Goal: Check status: Check status

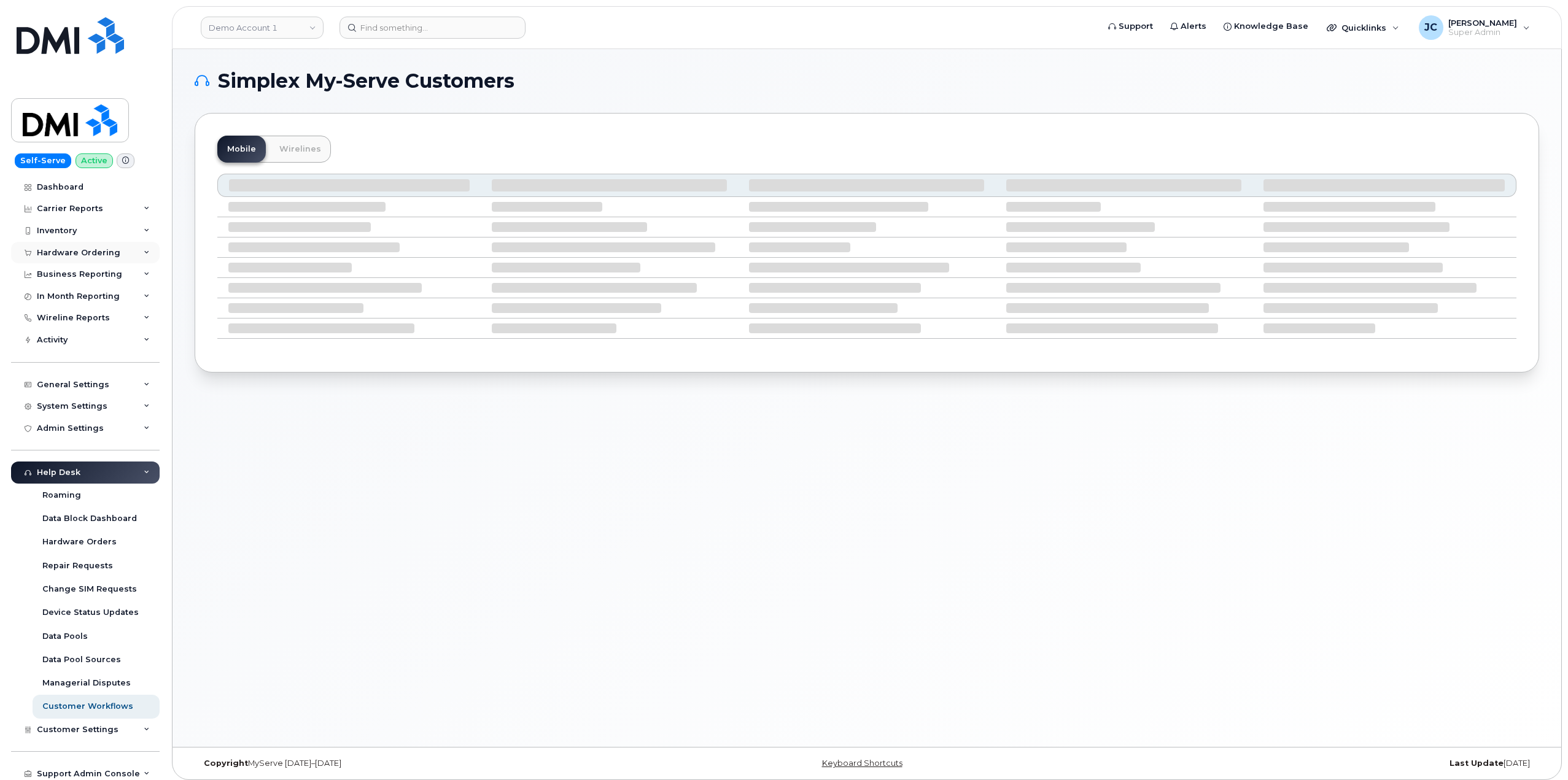
click at [144, 248] on div "Hardware Ordering" at bounding box center [84, 252] width 148 height 22
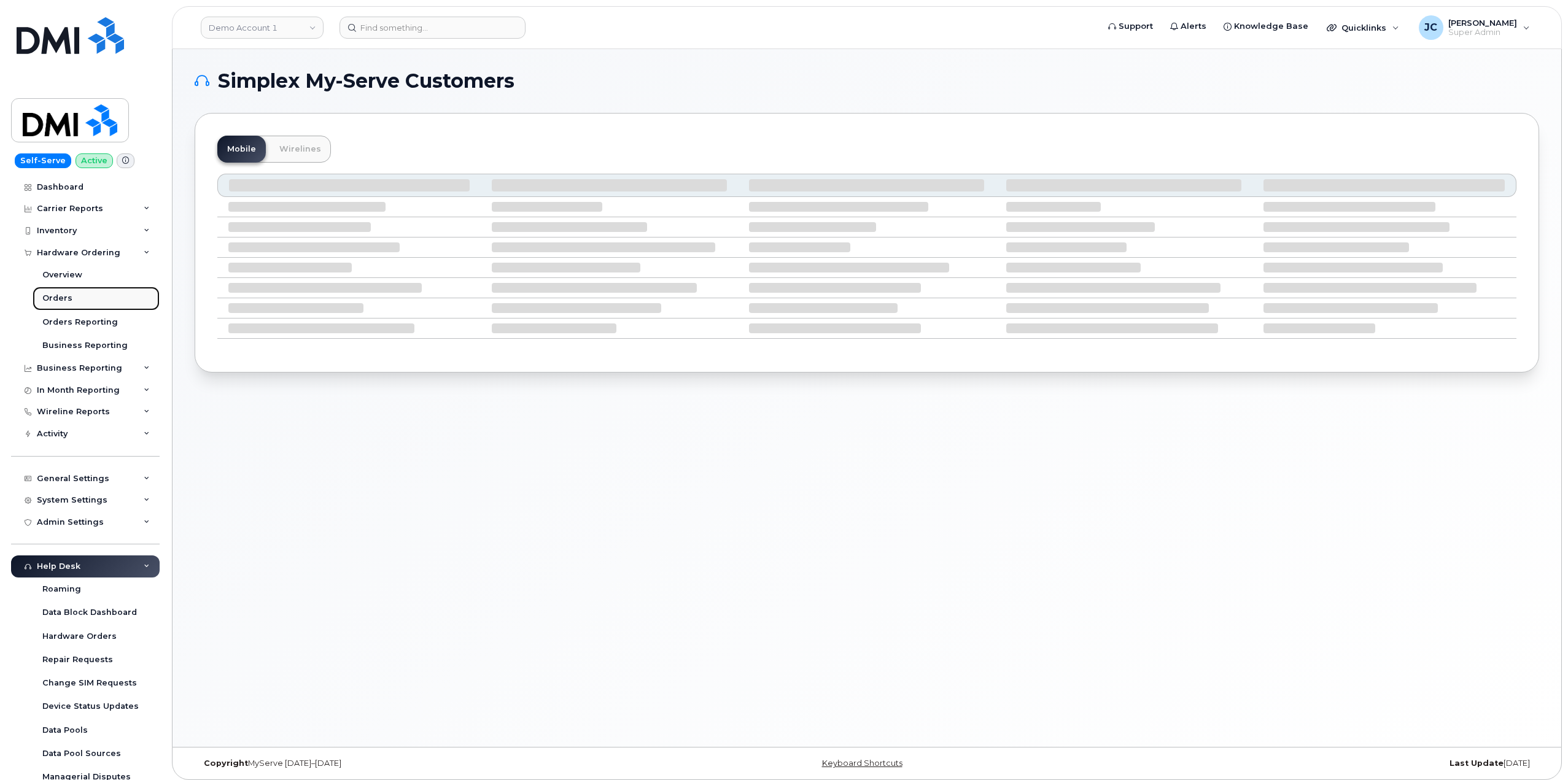
click at [73, 294] on link "Orders" at bounding box center [96, 298] width 127 height 23
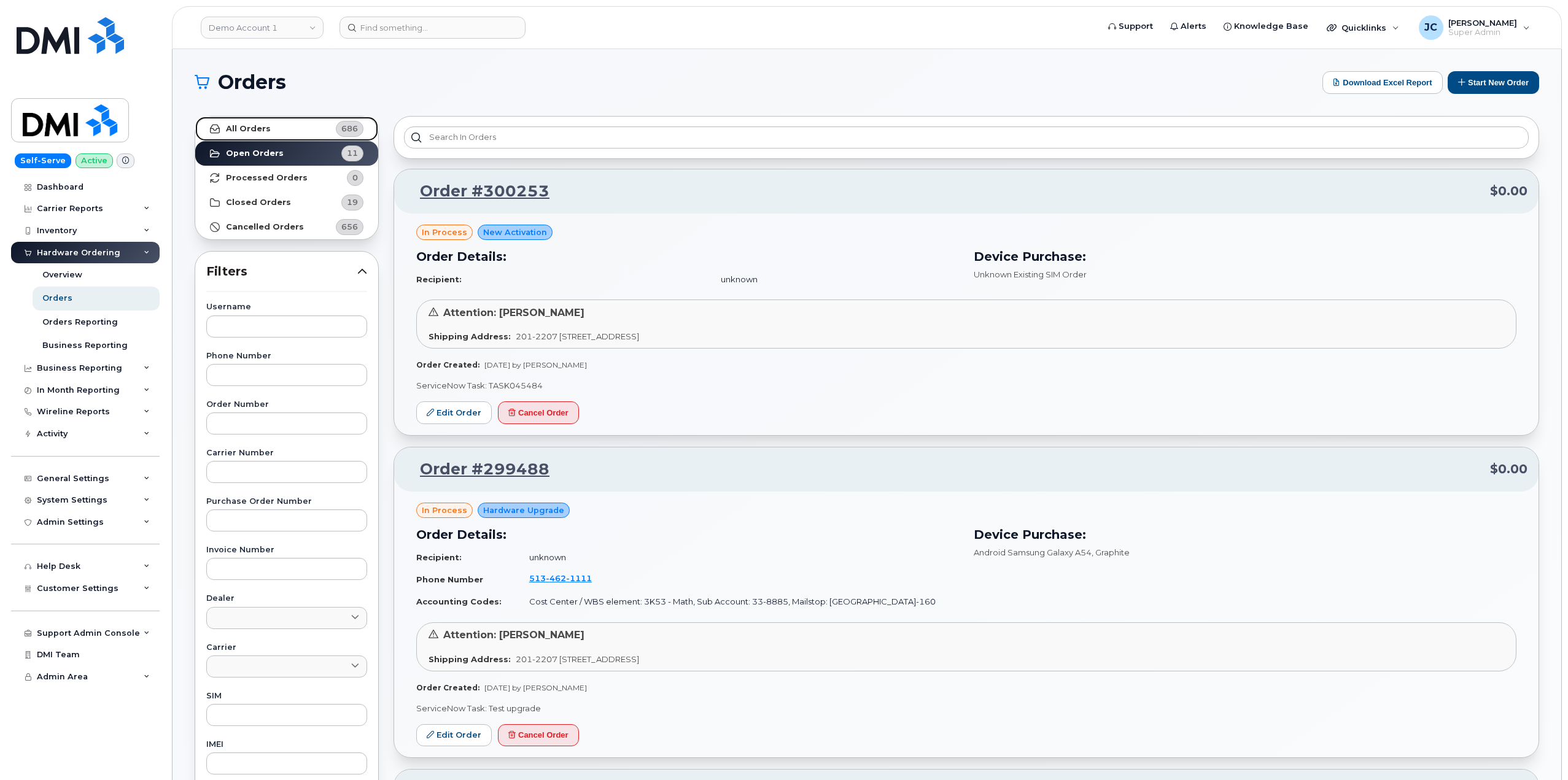
click at [266, 127] on strong "All Orders" at bounding box center [249, 128] width 45 height 10
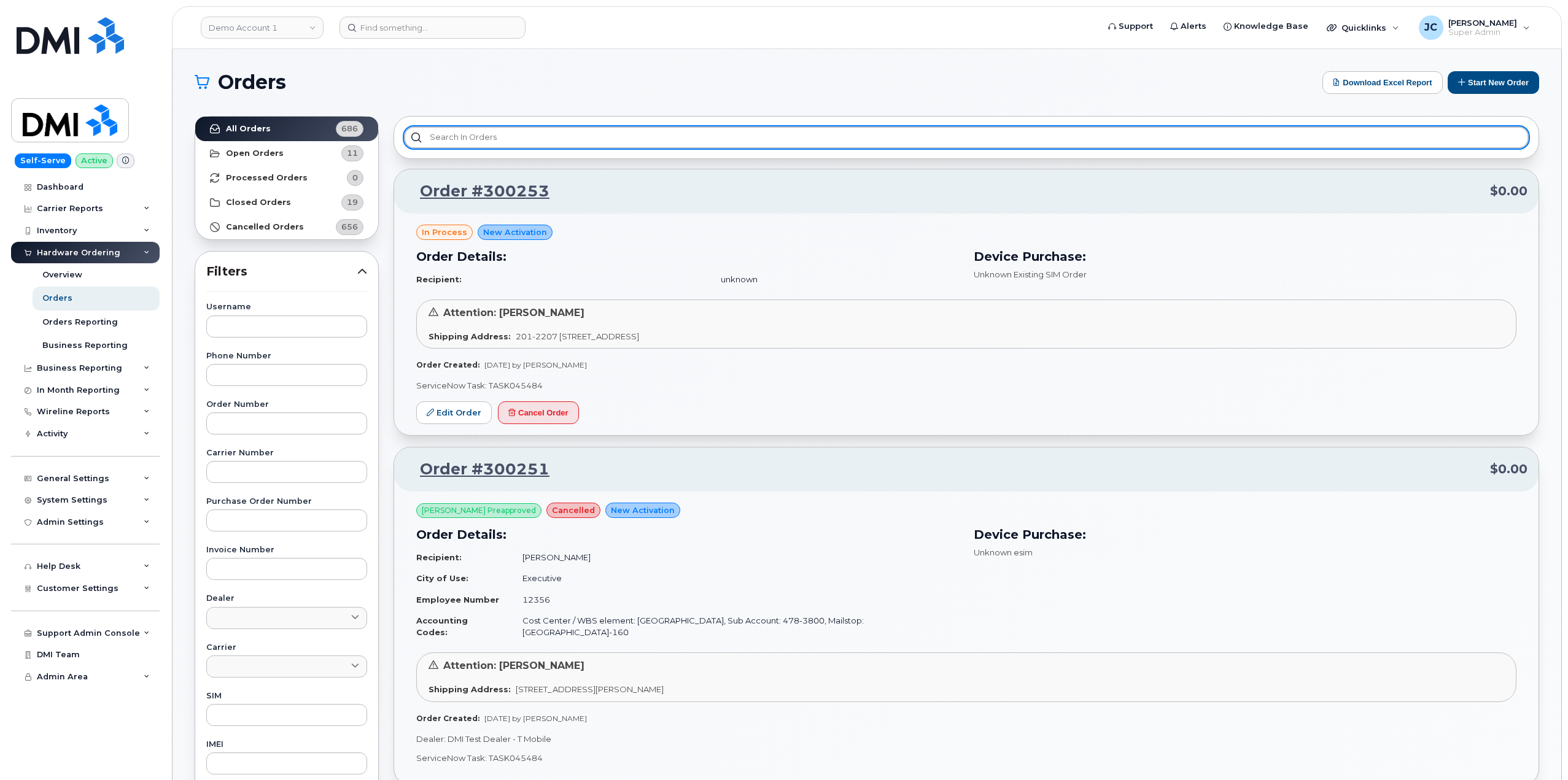
click at [498, 132] on input "text" at bounding box center [966, 137] width 1125 height 22
paste input "299960"
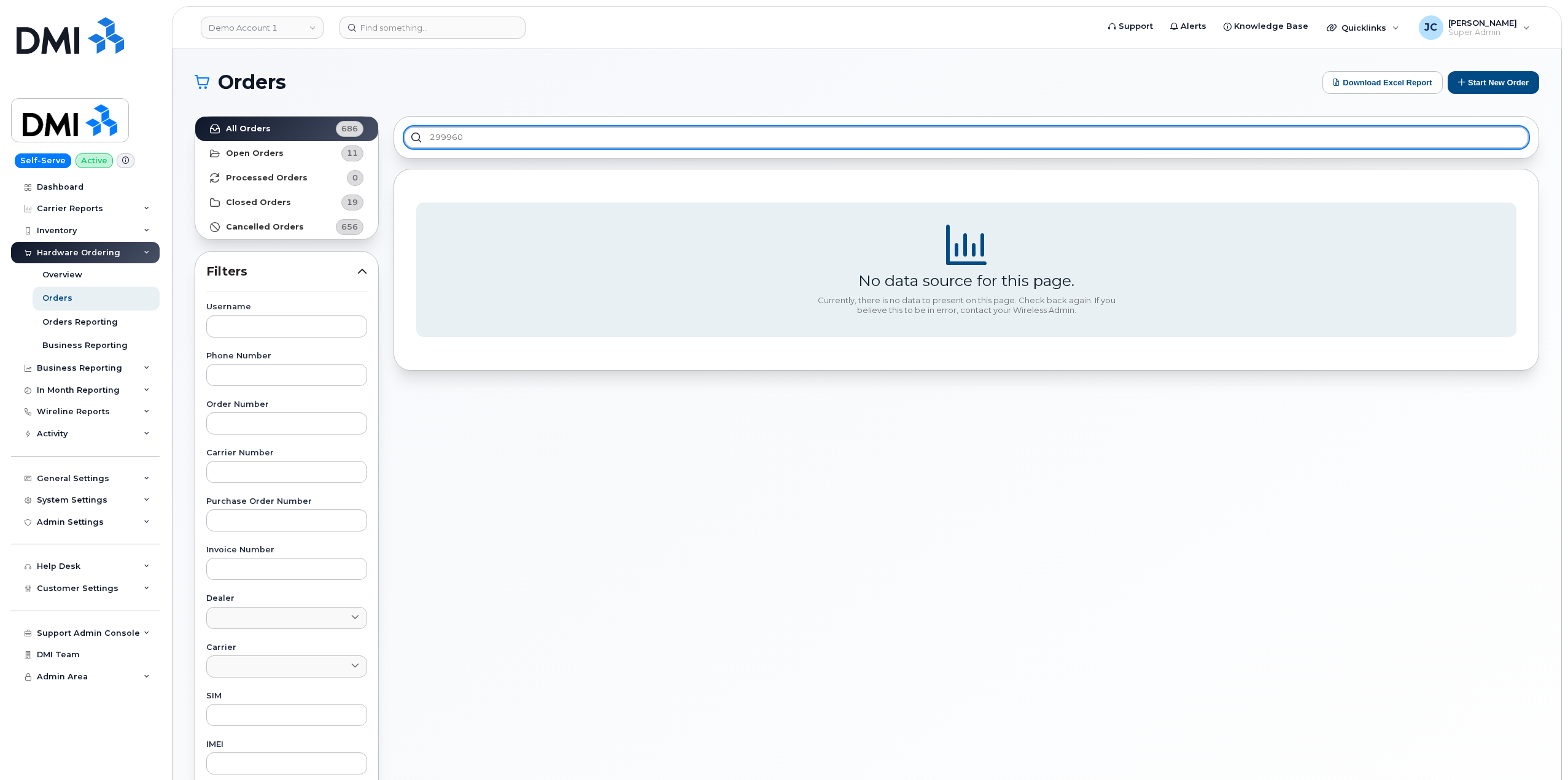
type input "299960"
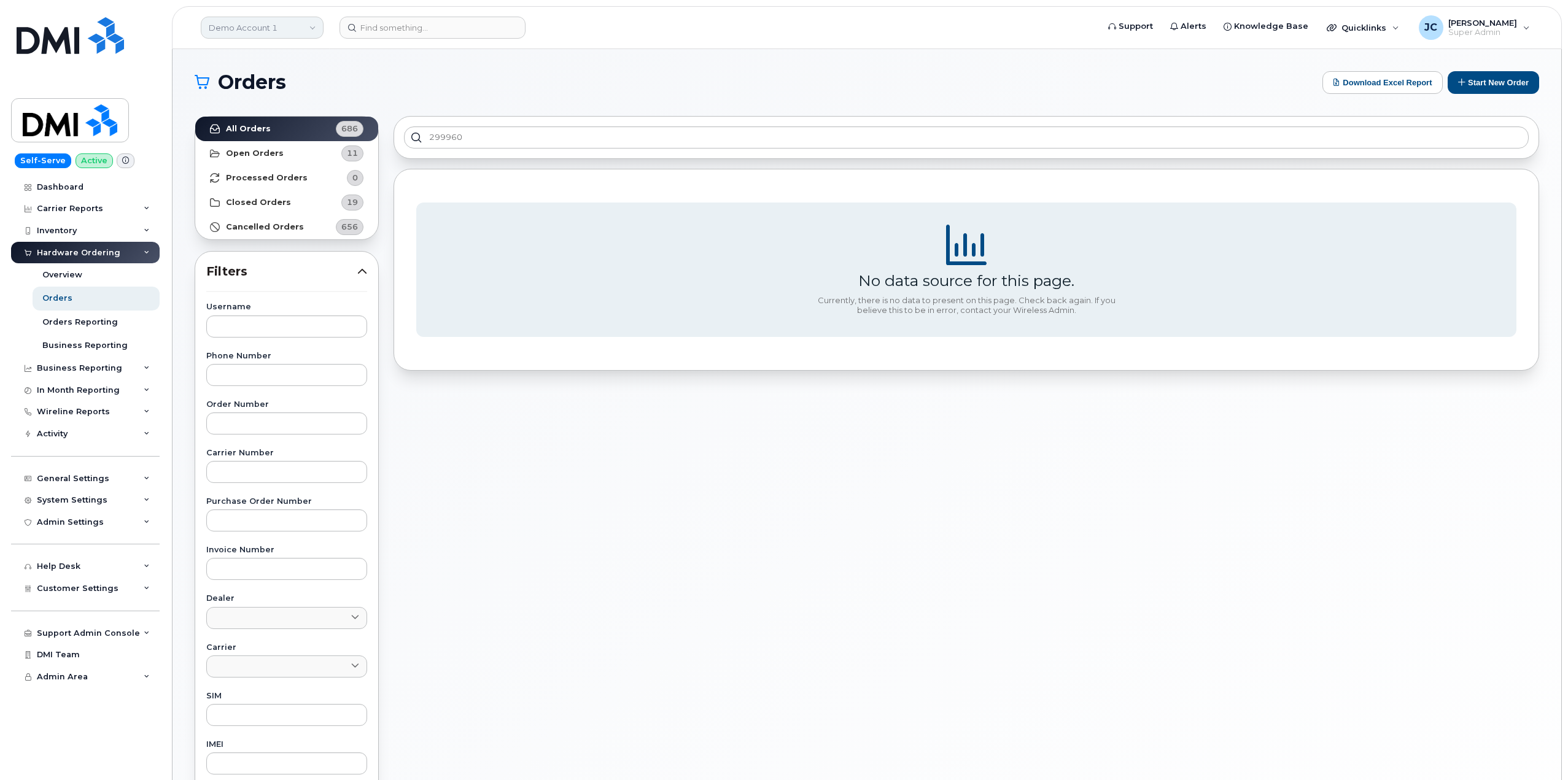
click at [275, 25] on link "Demo Account 1" at bounding box center [262, 27] width 123 height 22
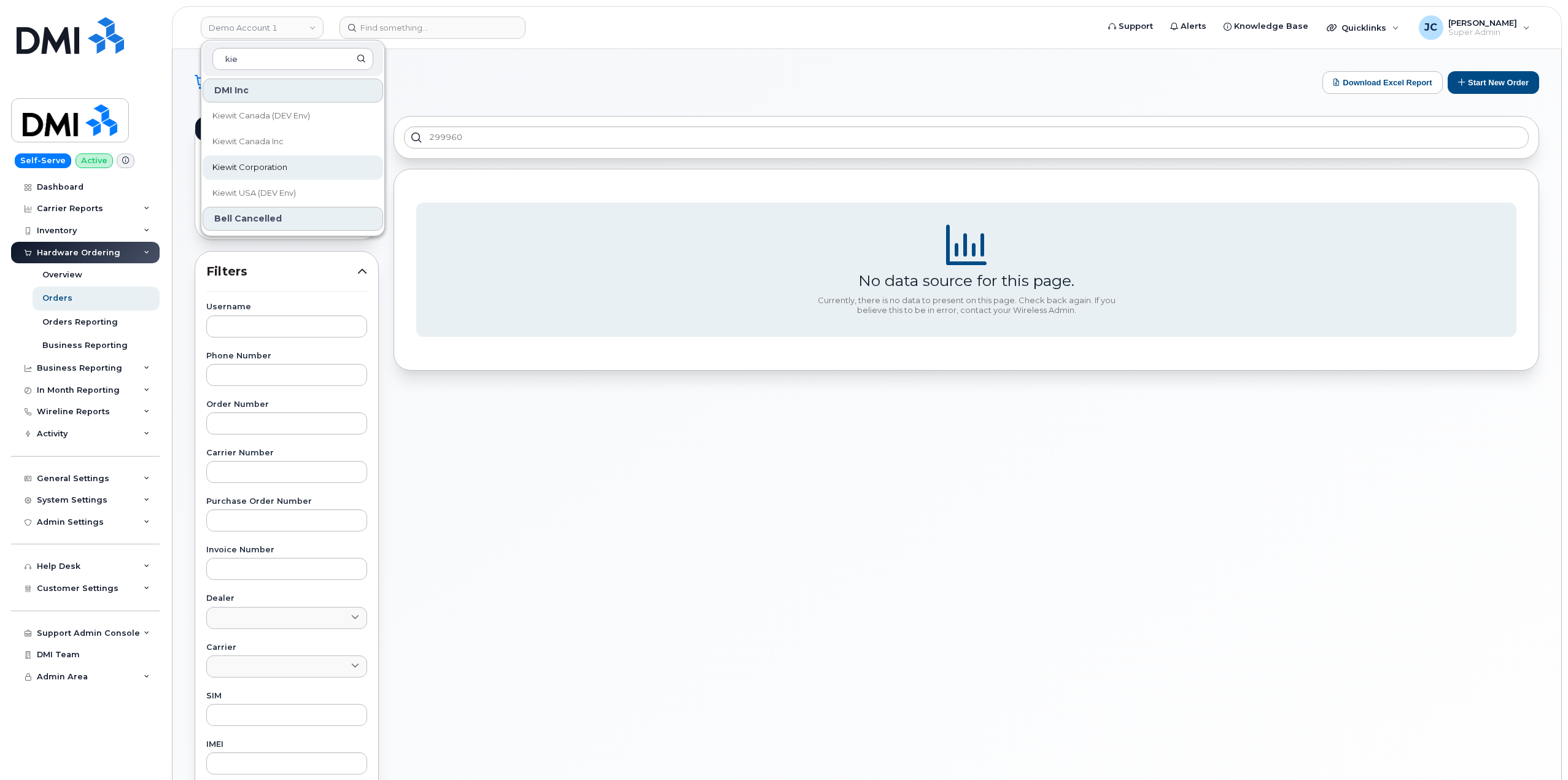
type input "kie"
click at [273, 161] on link "Kiewit Corporation" at bounding box center [293, 167] width 180 height 24
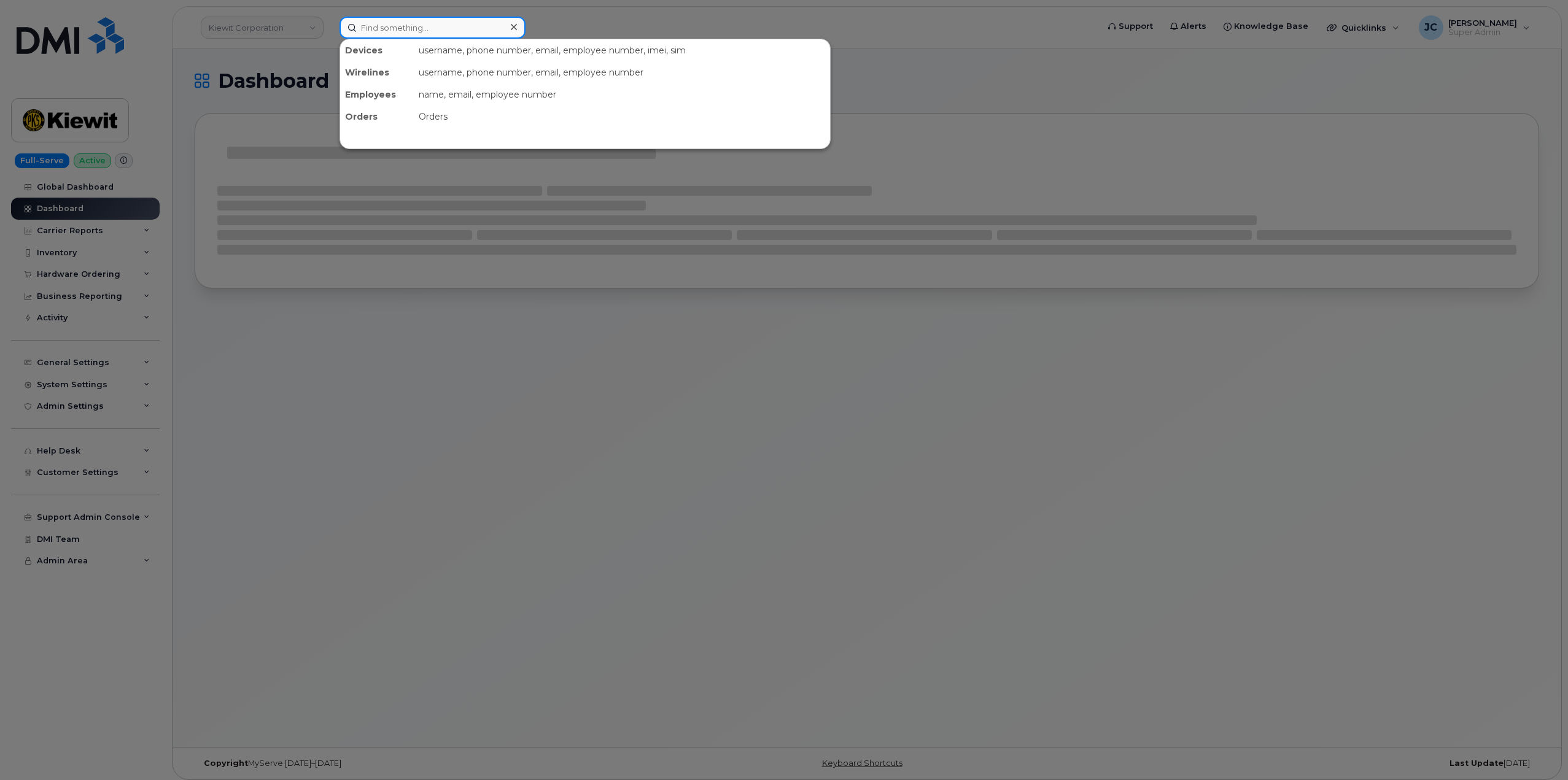
click at [419, 18] on input at bounding box center [432, 27] width 186 height 22
paste input "299960"
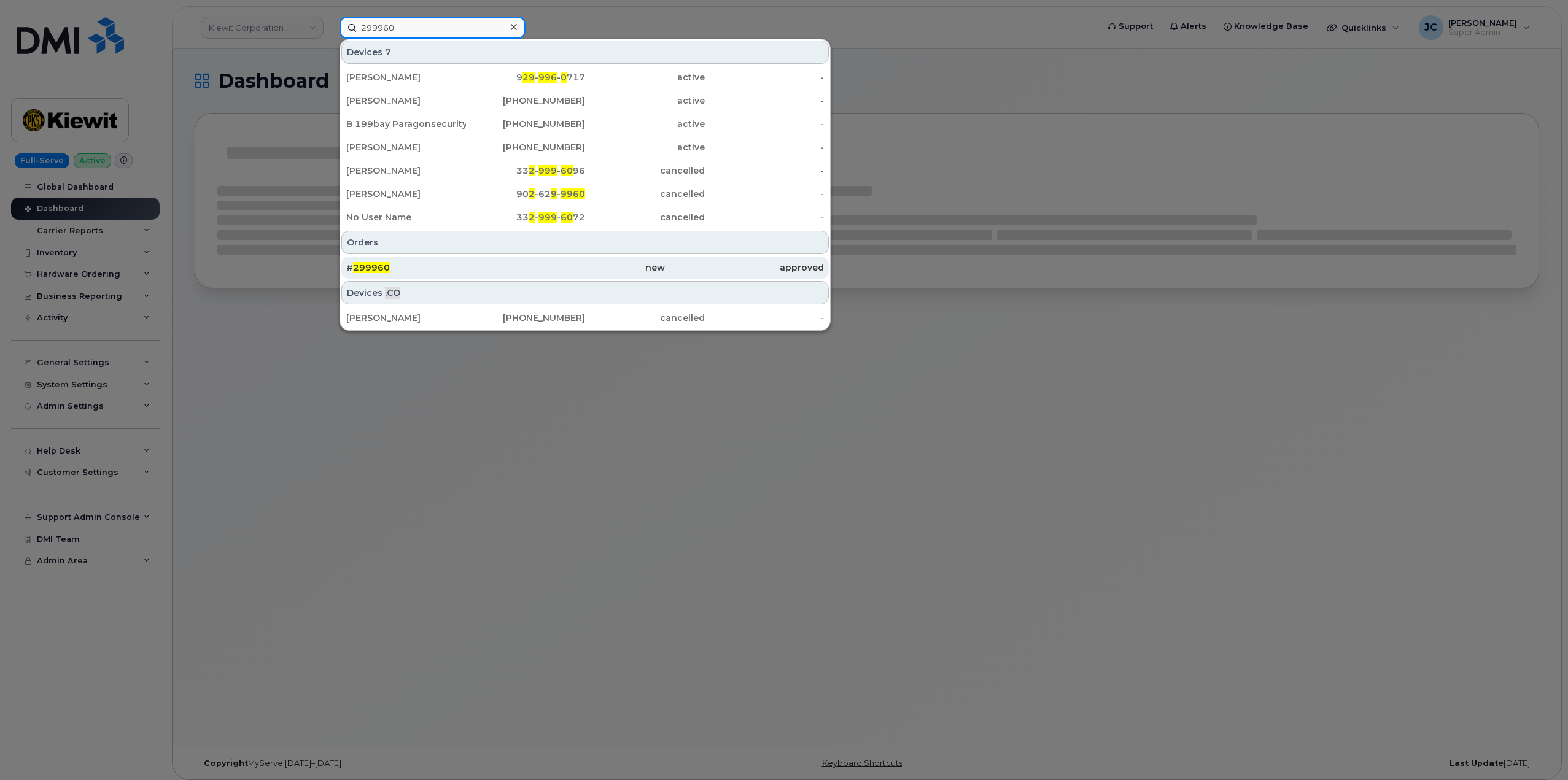
type input "299960"
click at [375, 267] on span "299960" at bounding box center [371, 267] width 37 height 11
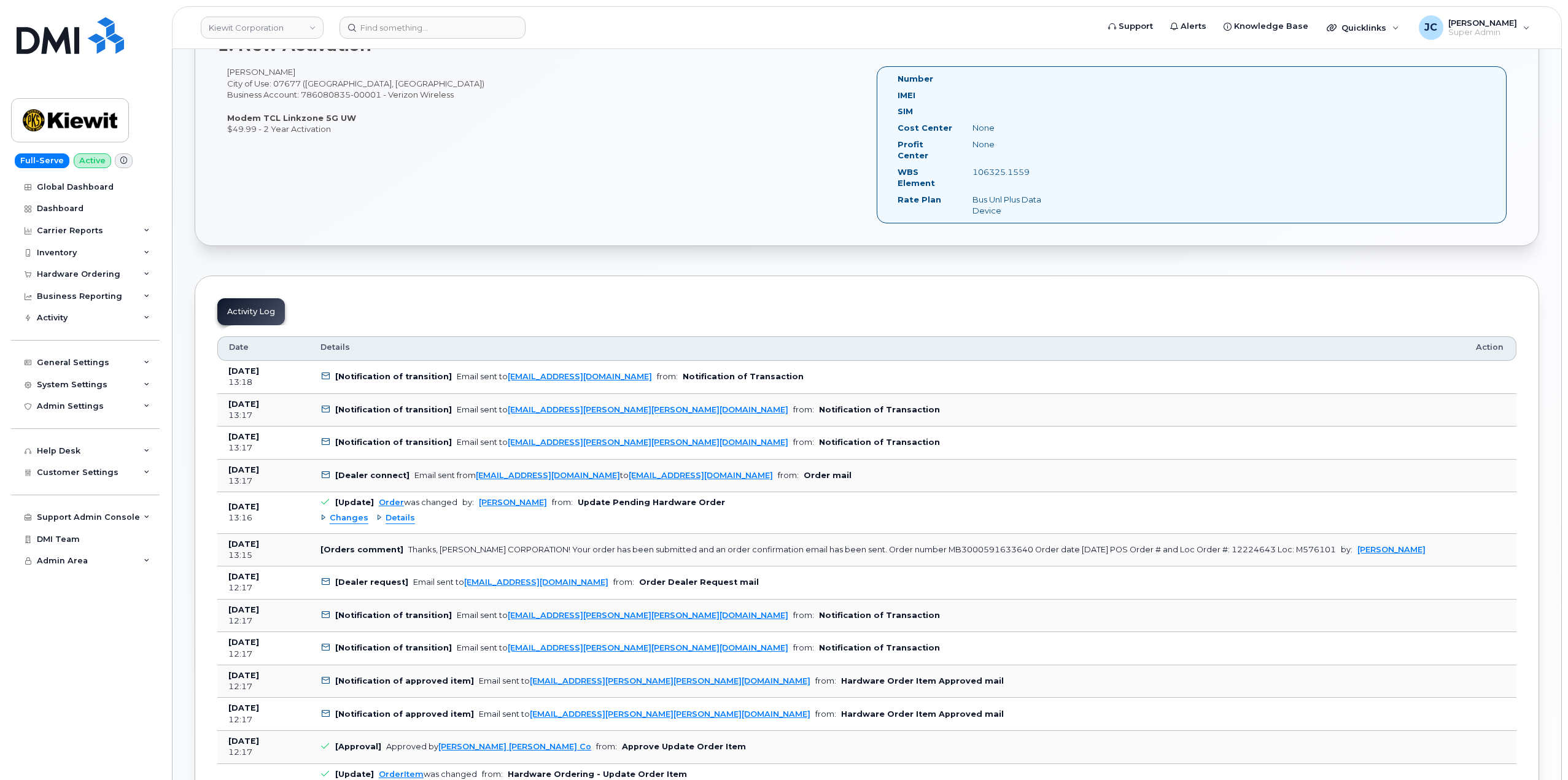
scroll to position [430, 0]
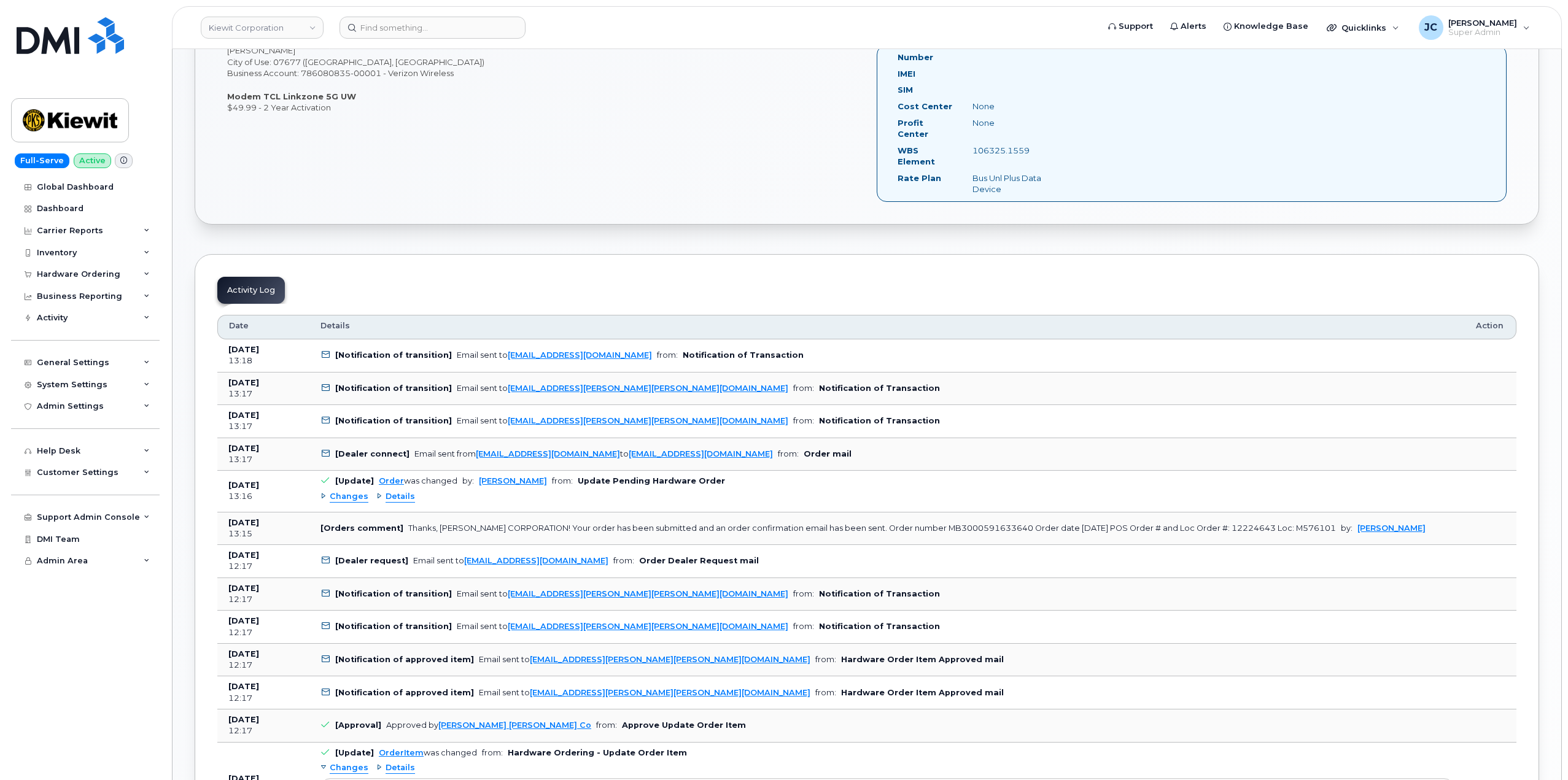
click at [335, 320] on span "Details" at bounding box center [335, 326] width 30 height 11
click at [322, 351] on icon at bounding box center [325, 355] width 8 height 8
click at [323, 351] on icon at bounding box center [325, 355] width 8 height 8
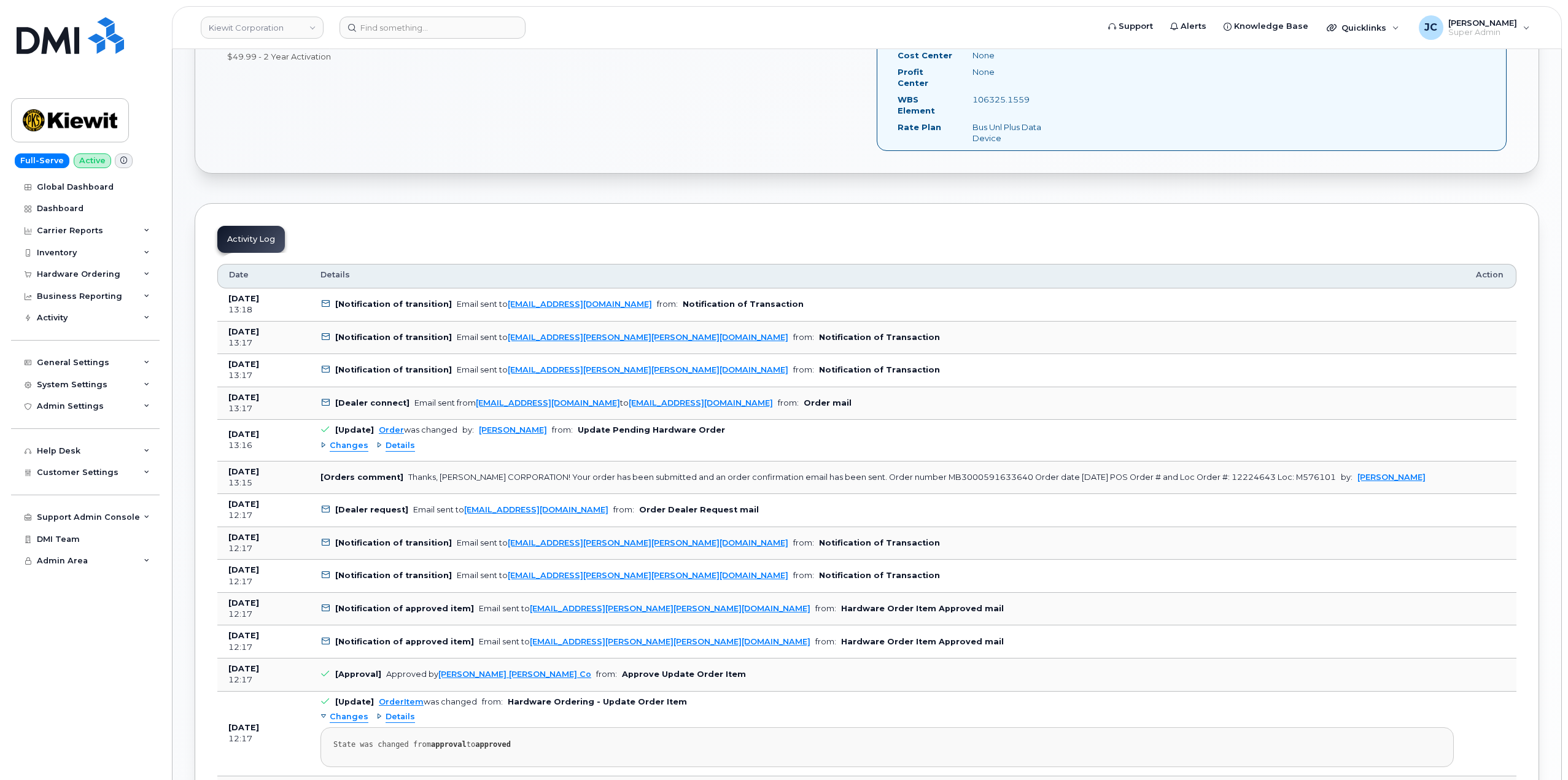
scroll to position [491, 0]
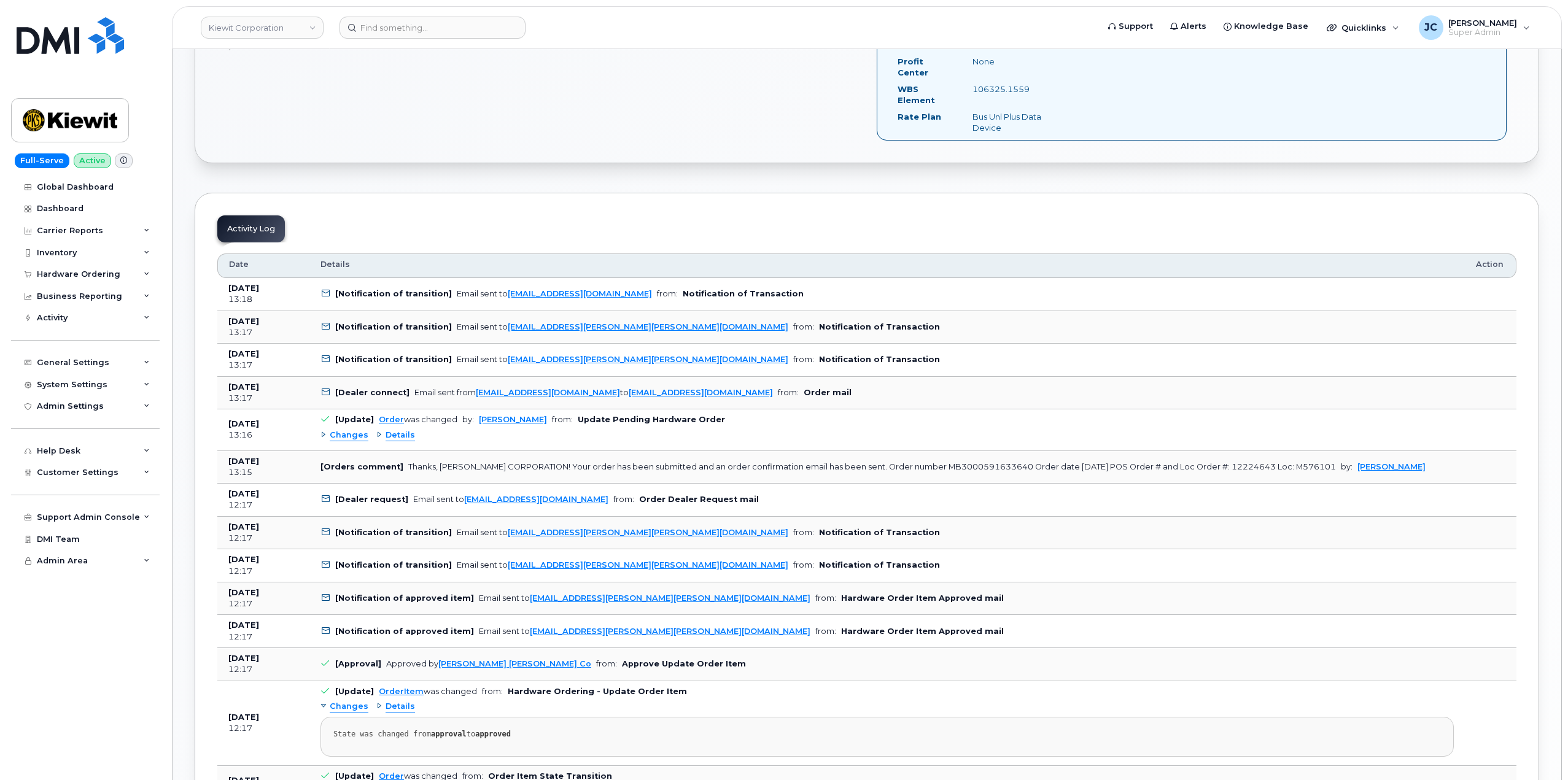
click at [377, 430] on div "Details" at bounding box center [395, 435] width 39 height 12
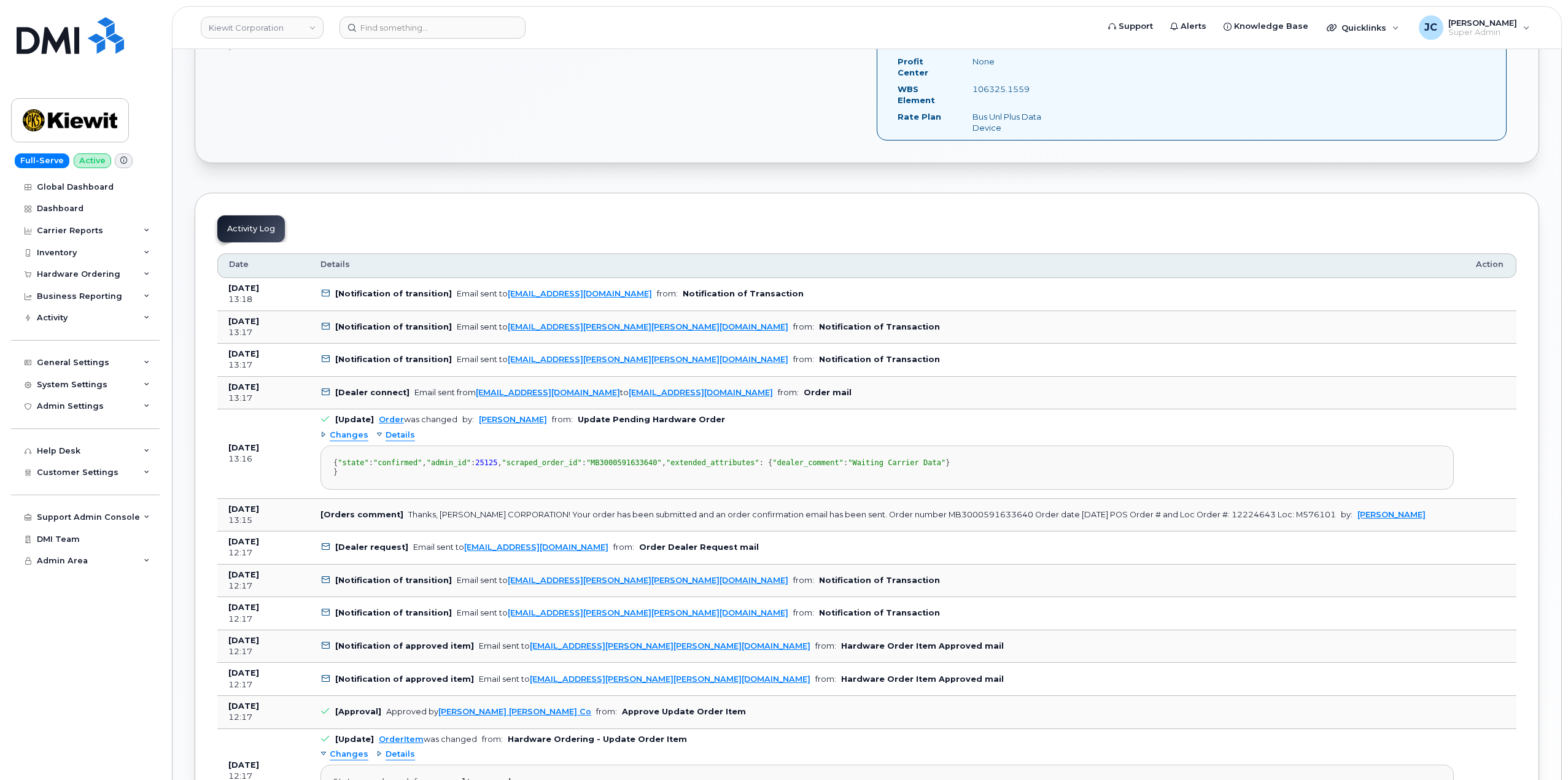
click at [350, 430] on span "Changes" at bounding box center [348, 435] width 39 height 12
